Goal: Information Seeking & Learning: Check status

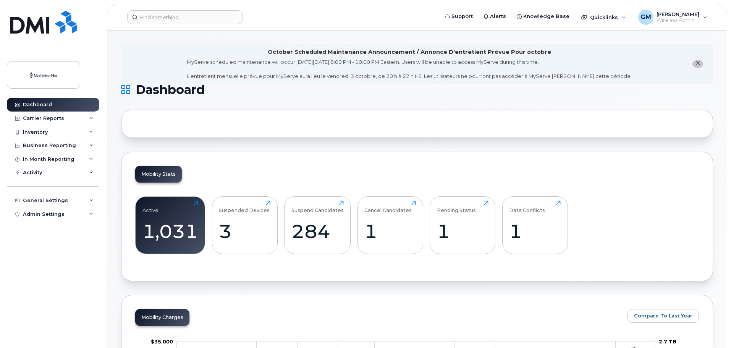
click at [34, 190] on div "General Settings My Account Device Mapping Financial Lead Mapping Locations Man…" at bounding box center [54, 194] width 94 height 28
click at [35, 201] on div "General Settings" at bounding box center [45, 201] width 45 height 6
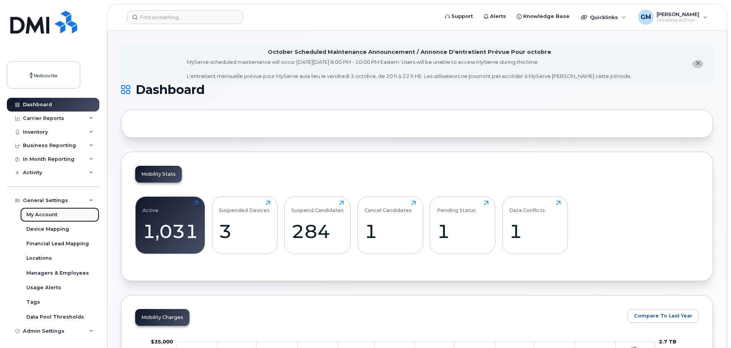
click at [40, 213] on div "My Account" at bounding box center [41, 214] width 31 height 7
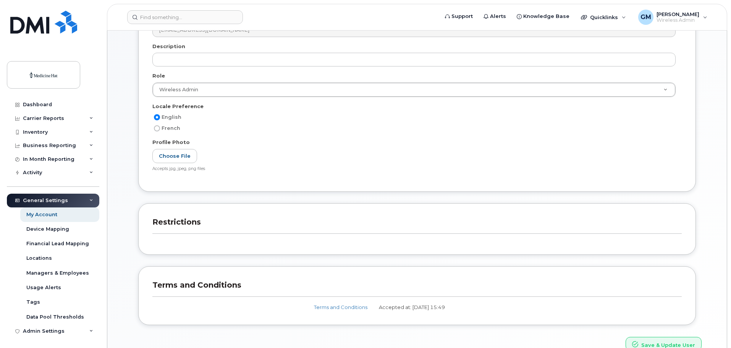
scroll to position [191, 0]
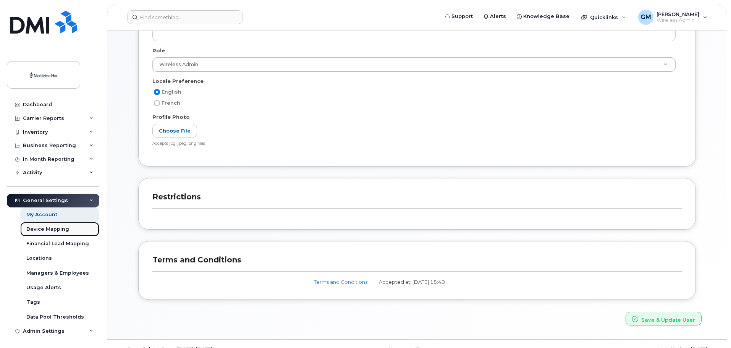
click at [49, 230] on div "Device Mapping" at bounding box center [47, 229] width 43 height 7
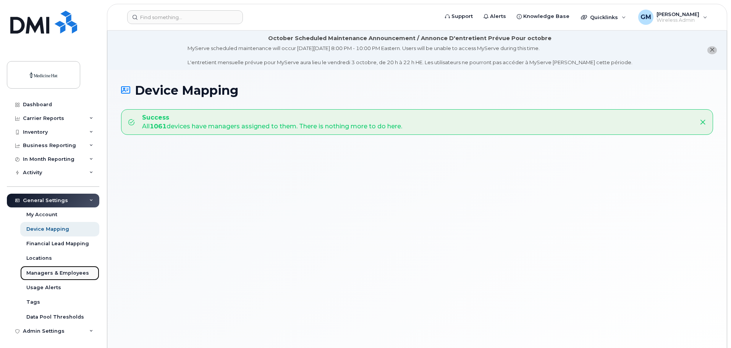
click at [44, 274] on div "Managers & Employees" at bounding box center [57, 273] width 63 height 7
click at [37, 288] on div "Usage Alerts" at bounding box center [43, 287] width 35 height 7
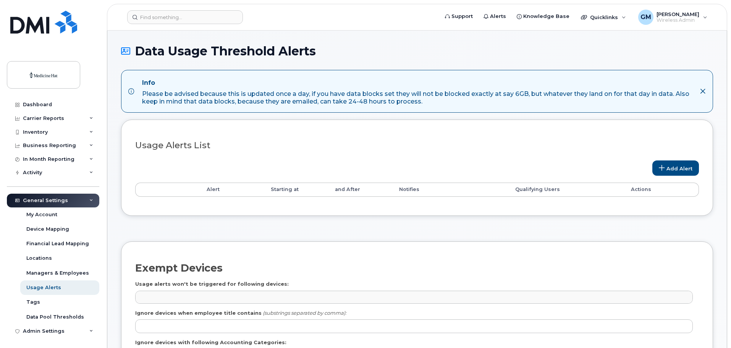
select select
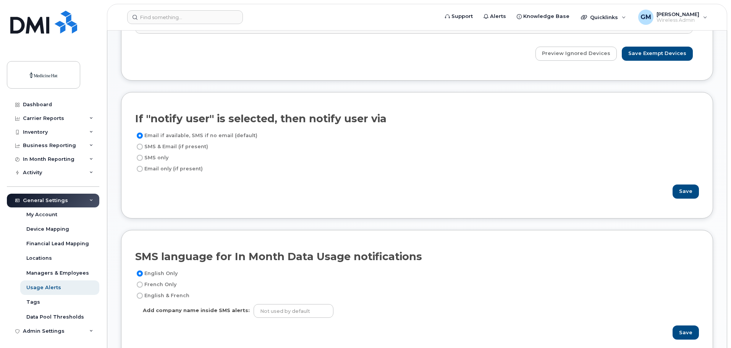
scroll to position [420, 0]
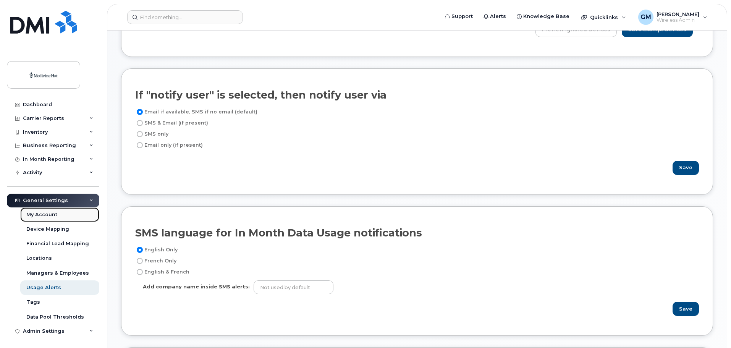
click at [52, 219] on link "My Account" at bounding box center [59, 214] width 79 height 15
click at [41, 159] on div "In Month Reporting" at bounding box center [49, 159] width 52 height 6
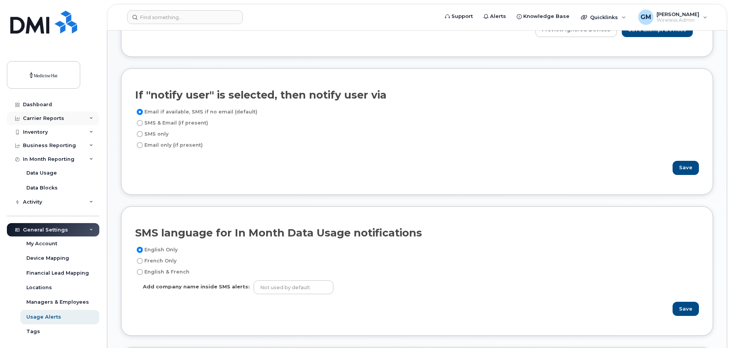
click at [37, 115] on div "Carrier Reports" at bounding box center [43, 118] width 41 height 6
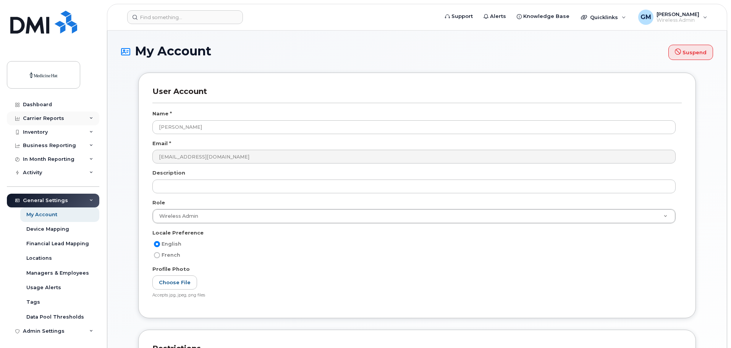
click at [42, 115] on div "Carrier Reports" at bounding box center [43, 118] width 41 height 6
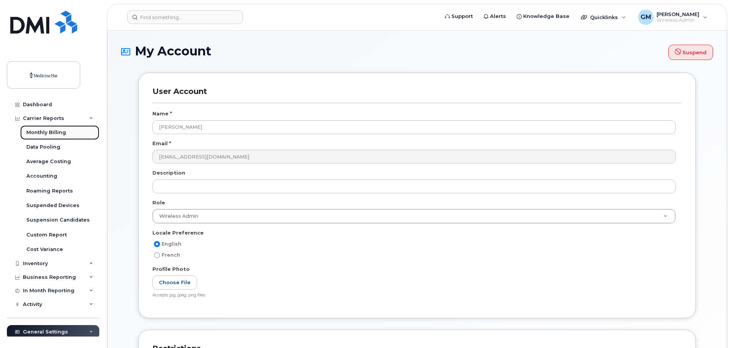
click at [43, 135] on div "Monthly Billing" at bounding box center [46, 132] width 40 height 7
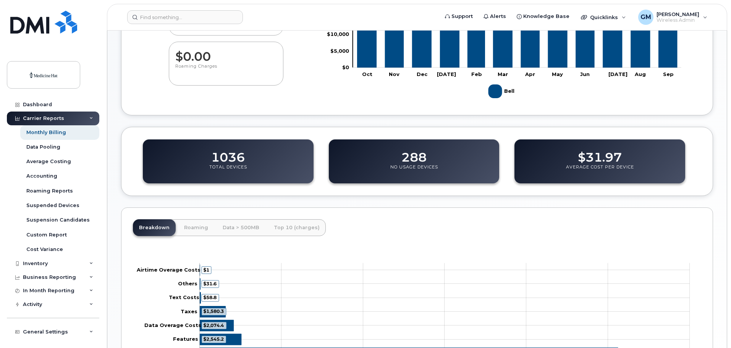
scroll to position [212, 0]
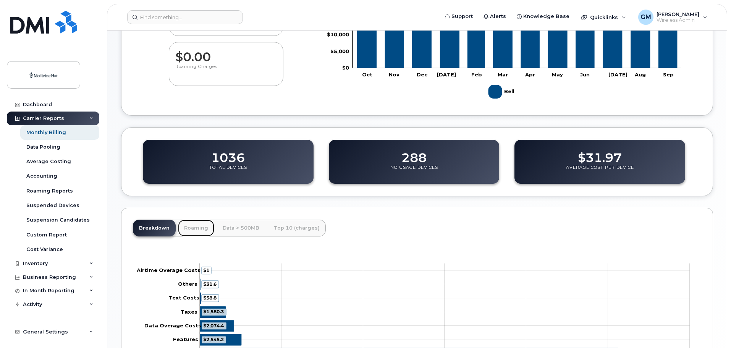
click at [186, 228] on link "Roaming" at bounding box center [196, 228] width 36 height 17
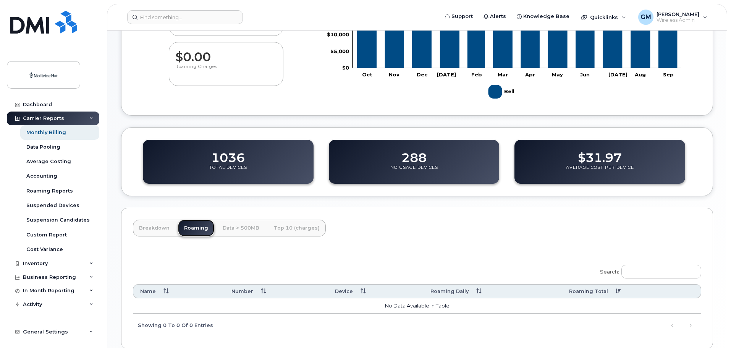
scroll to position [251, 0]
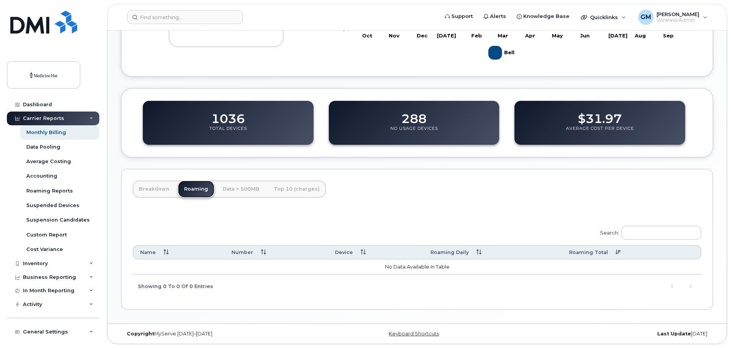
click at [202, 188] on link "Roaming" at bounding box center [196, 189] width 36 height 17
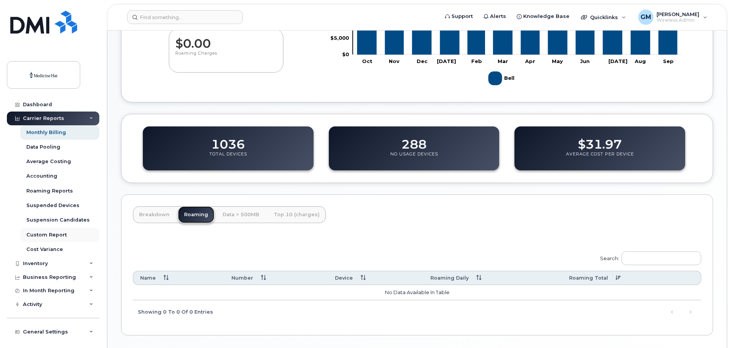
scroll to position [213, 0]
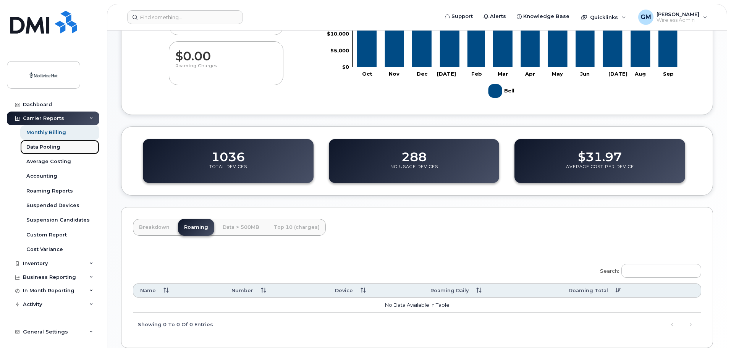
click at [51, 145] on div "Data Pooling" at bounding box center [43, 147] width 34 height 7
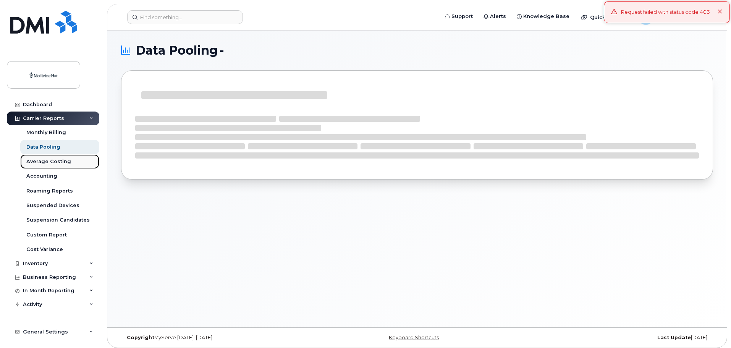
click at [48, 162] on div "Average Costing" at bounding box center [48, 161] width 45 height 7
